Goal: Obtain resource: Download file/media

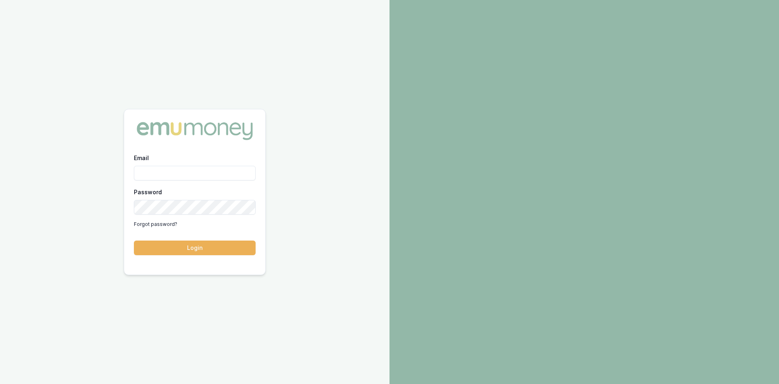
drag, startPoint x: 169, startPoint y: 164, endPoint x: 169, endPoint y: 173, distance: 9.3
click at [169, 168] on div "Email" at bounding box center [195, 167] width 122 height 28
click at [169, 173] on input "Email" at bounding box center [195, 173] width 122 height 15
type input "pinkesh.patel@emumoney.com.au"
click at [142, 243] on button "Login" at bounding box center [195, 247] width 122 height 15
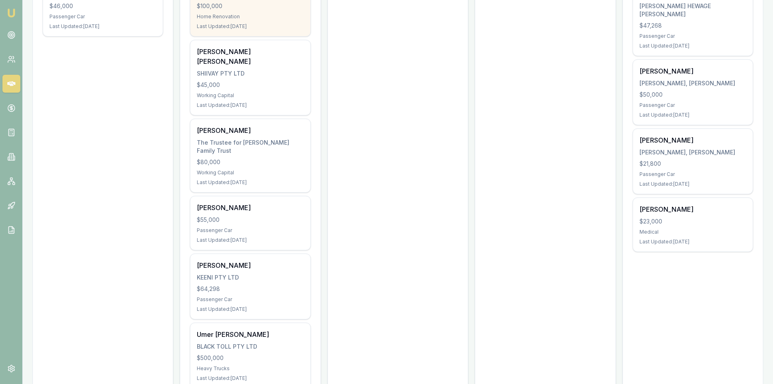
scroll to position [203, 0]
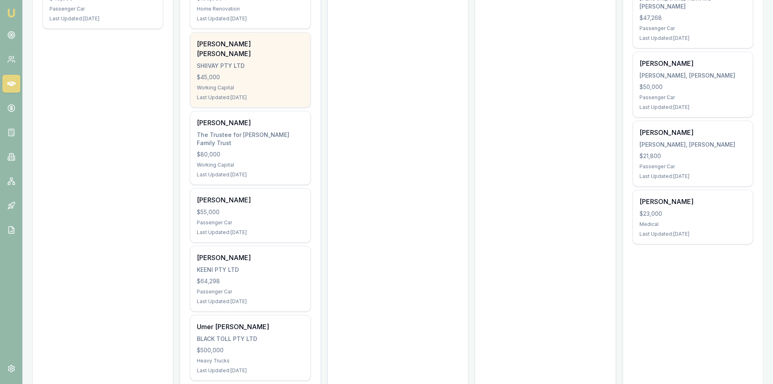
click at [242, 84] on div "Working Capital" at bounding box center [250, 87] width 107 height 6
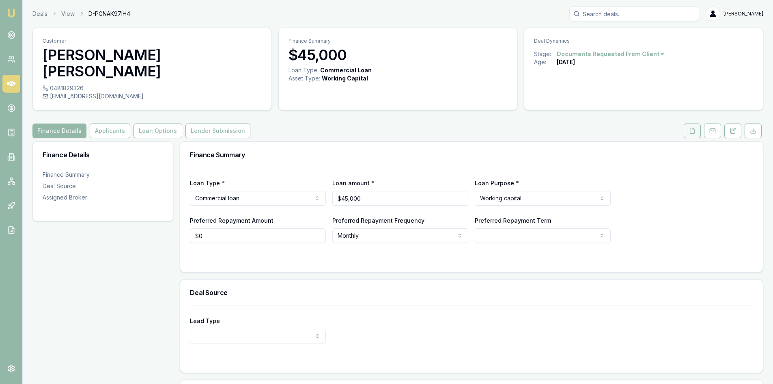
click at [690, 128] on icon at bounding box center [692, 130] width 4 height 5
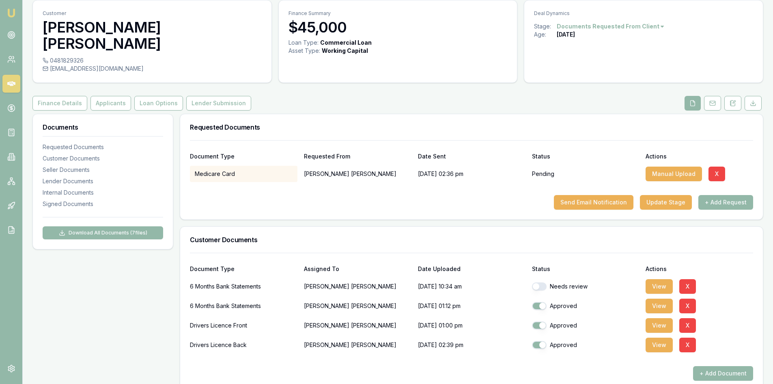
scroll to position [41, 0]
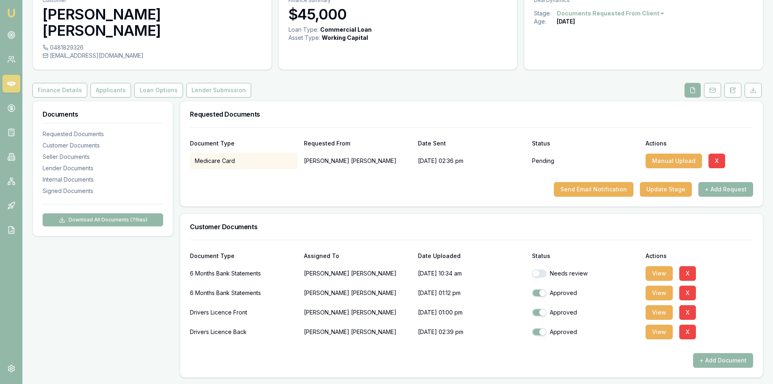
click at [540, 269] on button "button" at bounding box center [539, 273] width 15 height 8
checkbox input "true"
click at [651, 266] on button "View" at bounding box center [659, 273] width 27 height 15
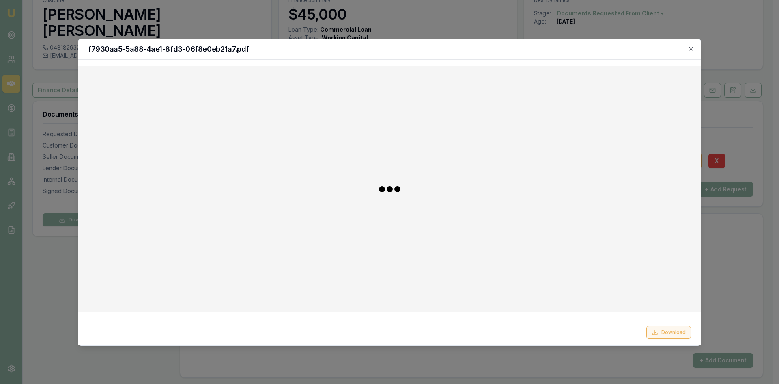
click at [656, 336] on button "Download" at bounding box center [669, 331] width 45 height 13
click at [692, 49] on icon "button" at bounding box center [691, 48] width 6 height 6
